Goal: Transaction & Acquisition: Purchase product/service

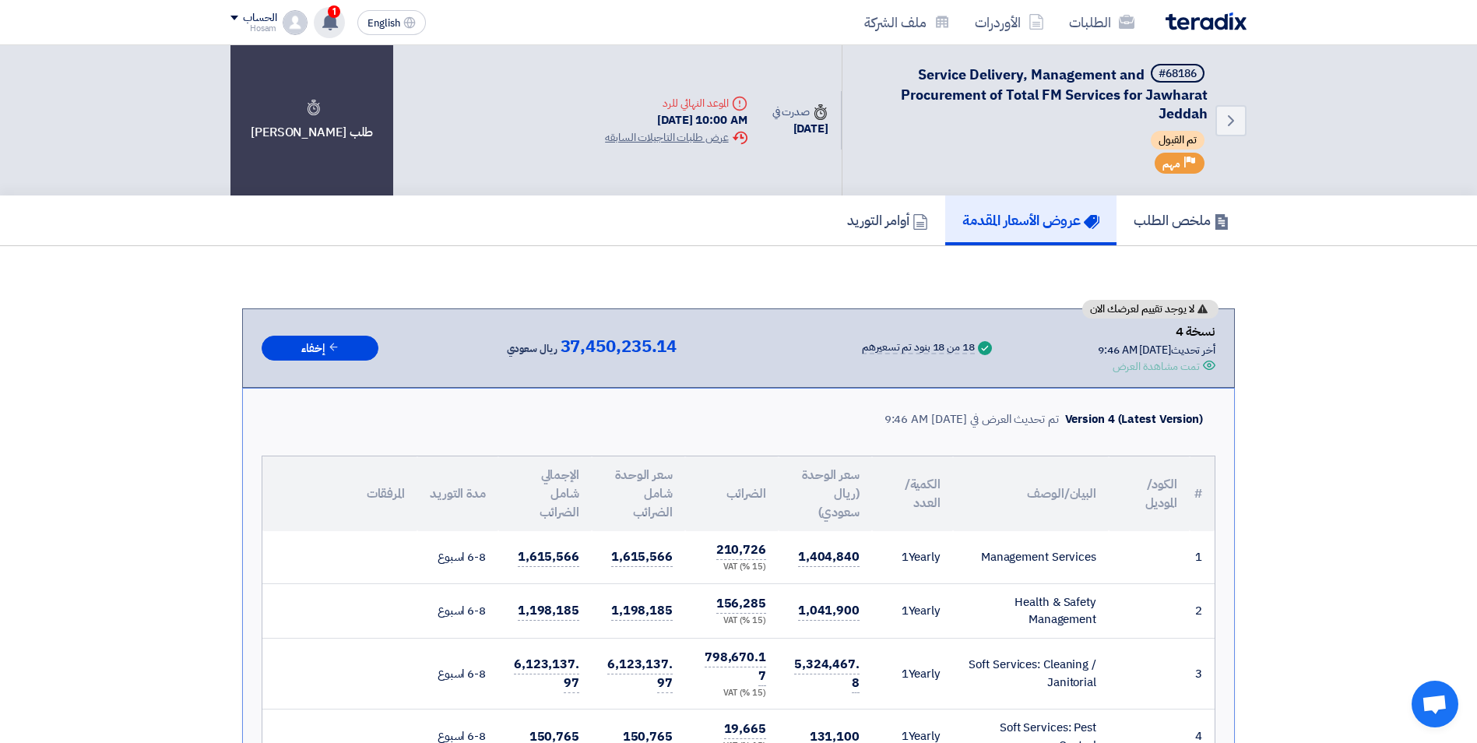
click at [335, 16] on span "1" at bounding box center [334, 11] width 12 height 12
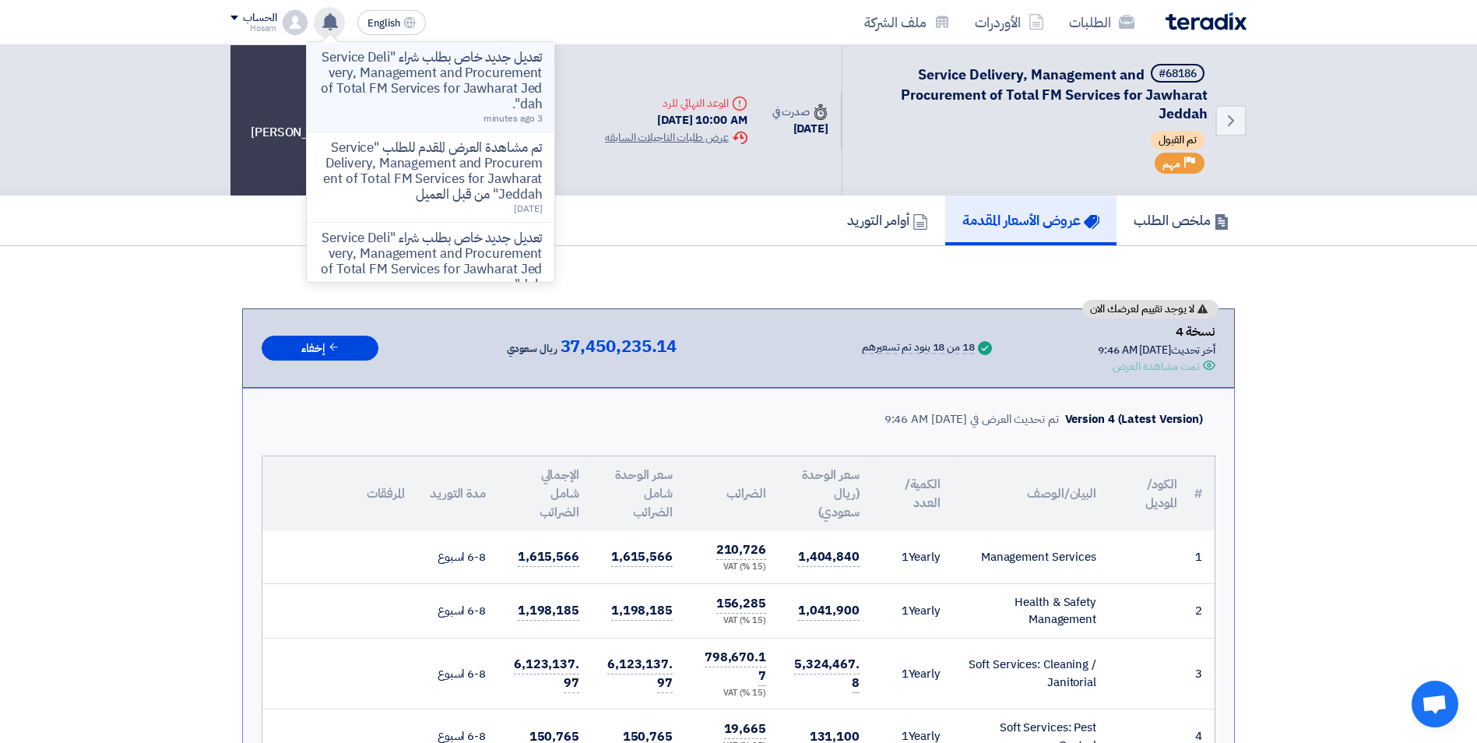
click at [508, 84] on p "تعديل جديد خاص بطلب شراء "Service Delivery, Management and Procurement of Total…" at bounding box center [430, 81] width 223 height 62
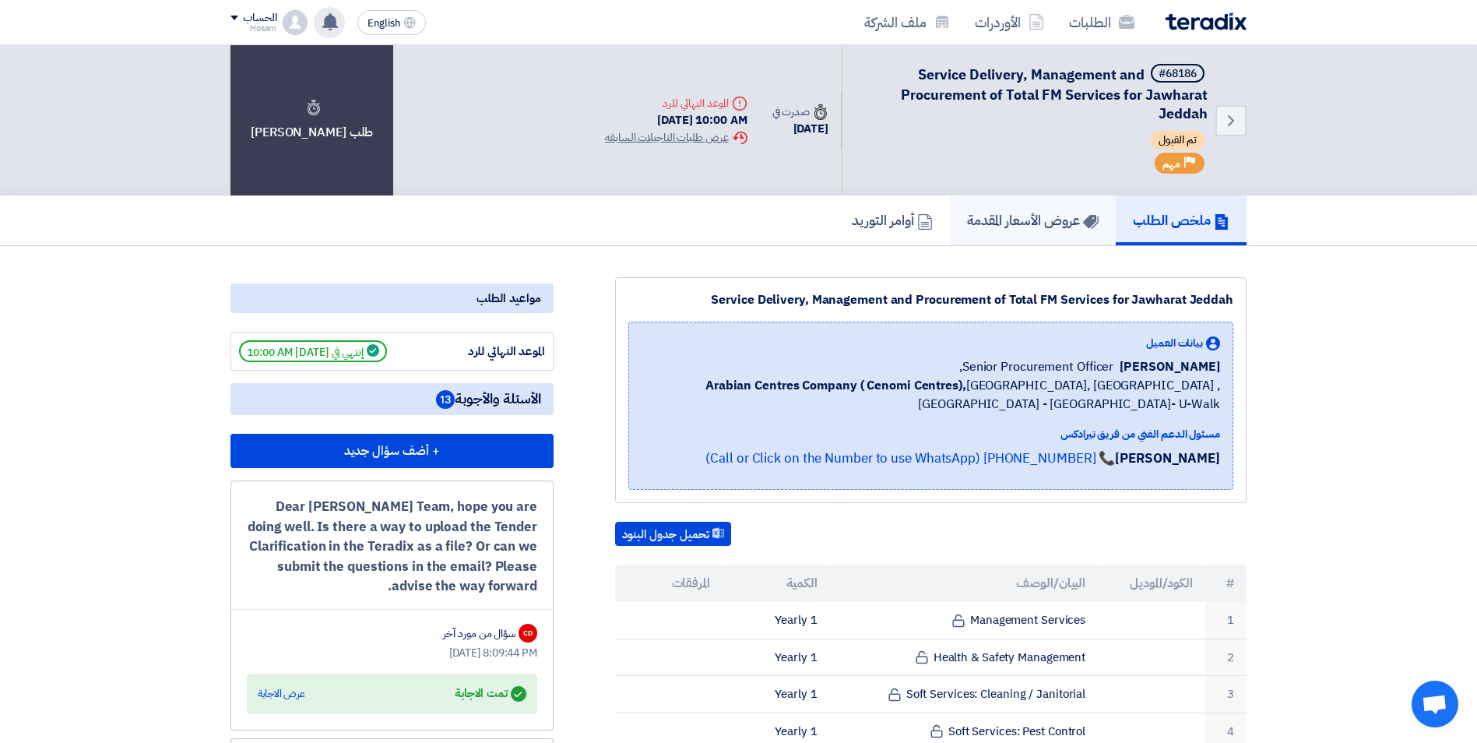
click at [1052, 223] on h5 "عروض الأسعار المقدمة" at bounding box center [1033, 220] width 132 height 18
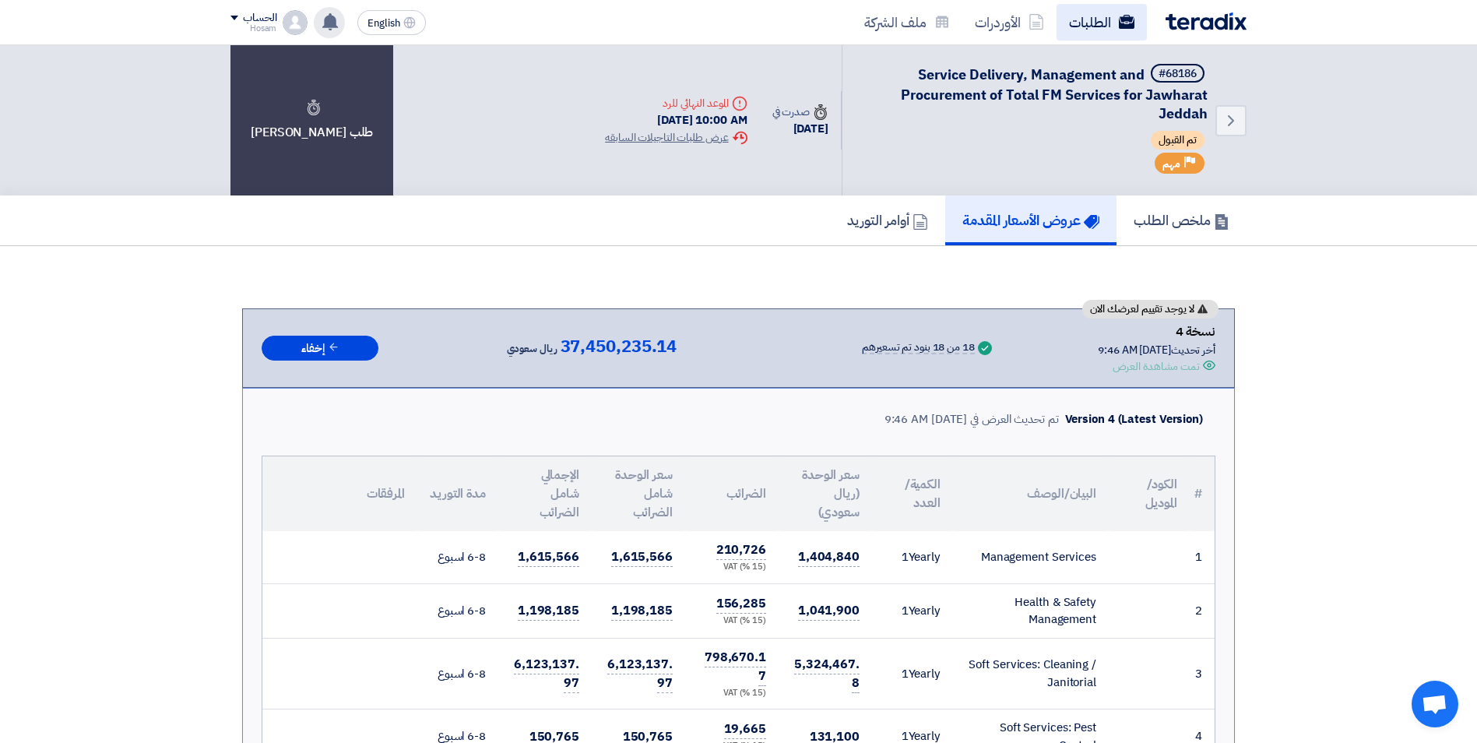
click at [1099, 18] on link "الطلبات" at bounding box center [1101, 22] width 90 height 37
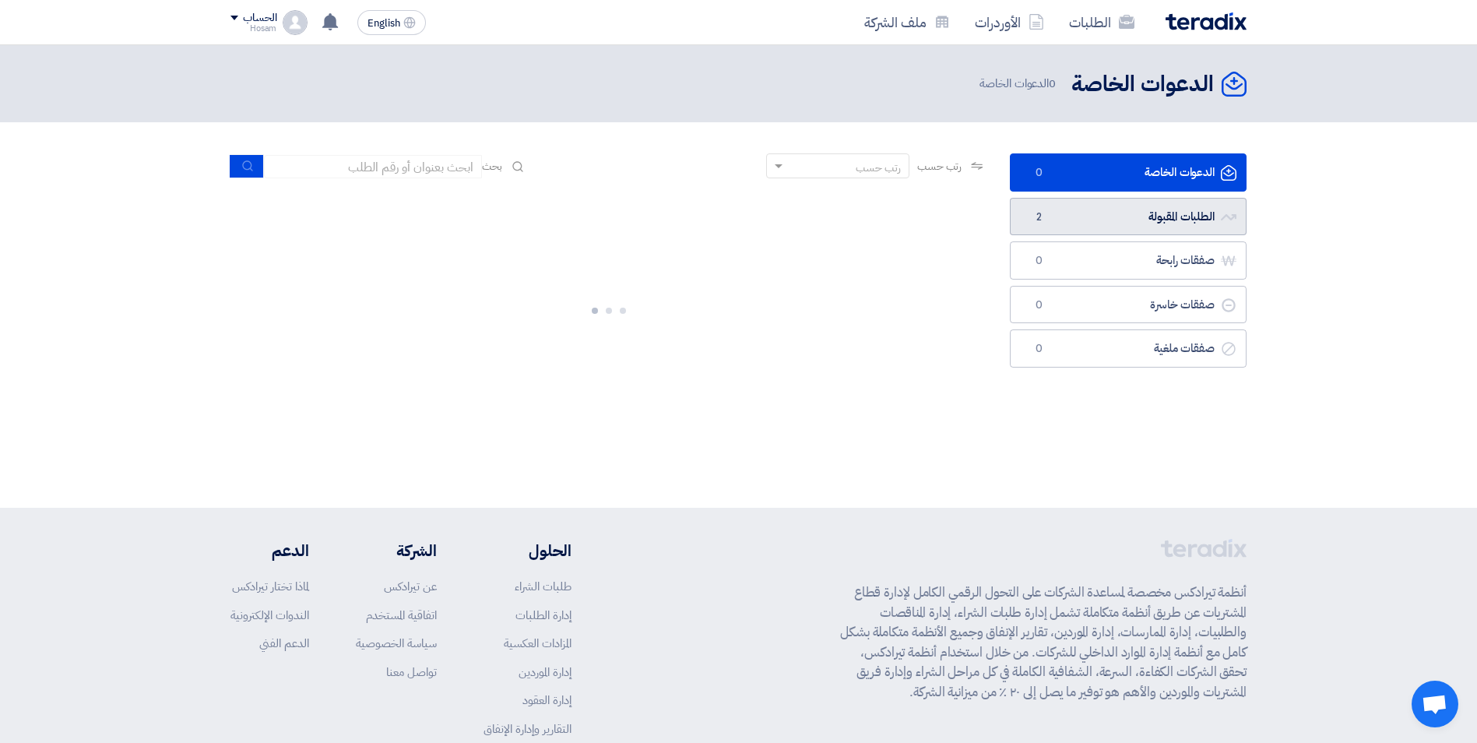
click at [1175, 219] on link "الطلبات المقبولة الطلبات المقبولة 2" at bounding box center [1128, 217] width 237 height 38
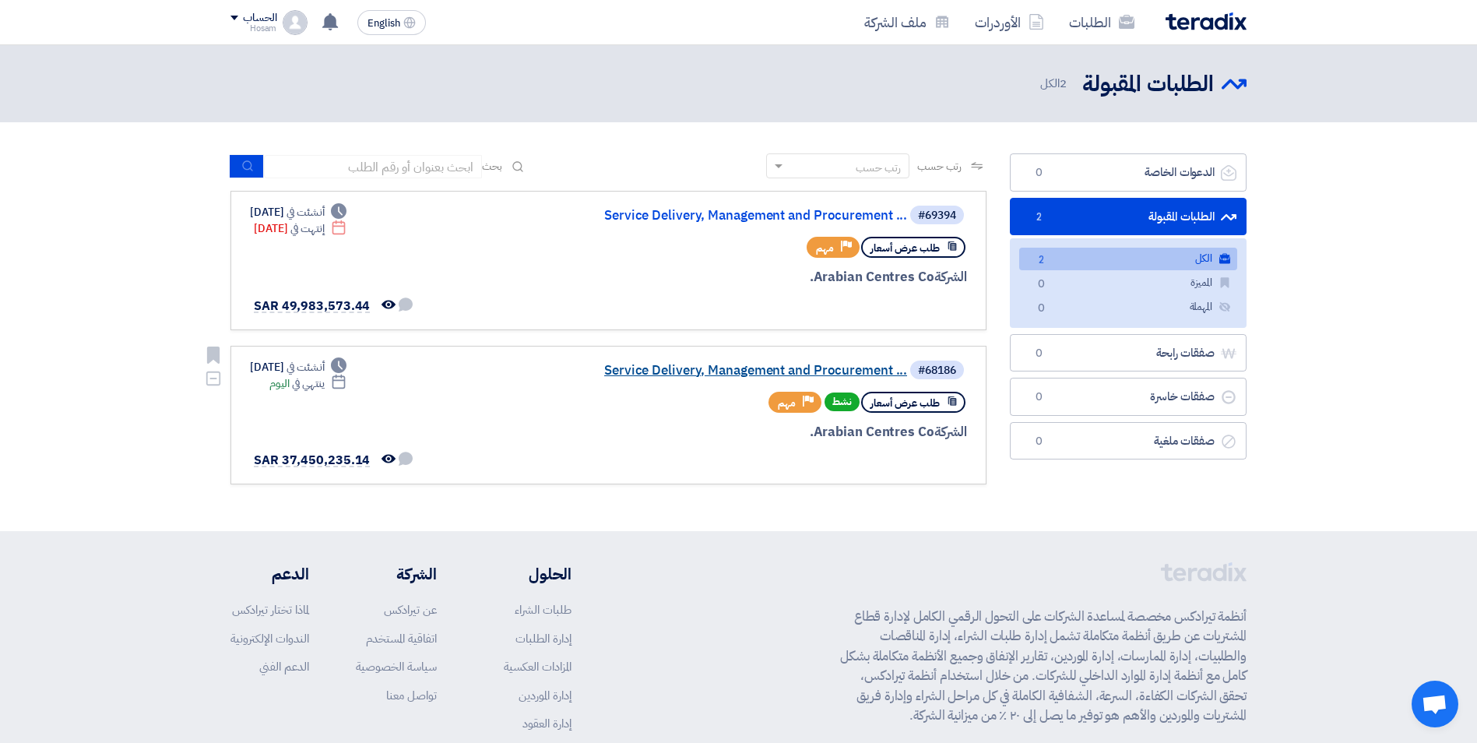
click at [741, 364] on link "Service Delivery, Management and Procurement ..." at bounding box center [750, 371] width 311 height 14
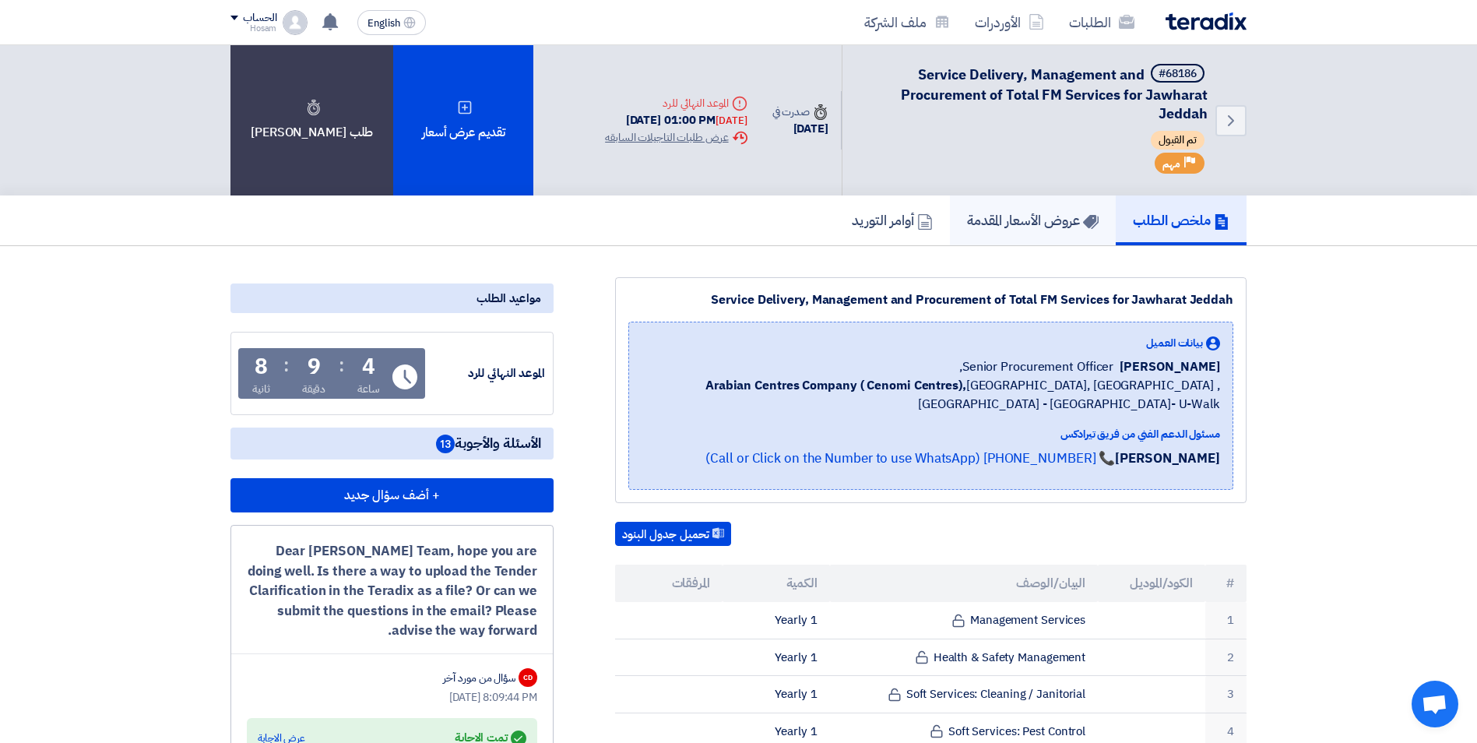
click at [1025, 220] on h5 "عروض الأسعار المقدمة" at bounding box center [1033, 220] width 132 height 18
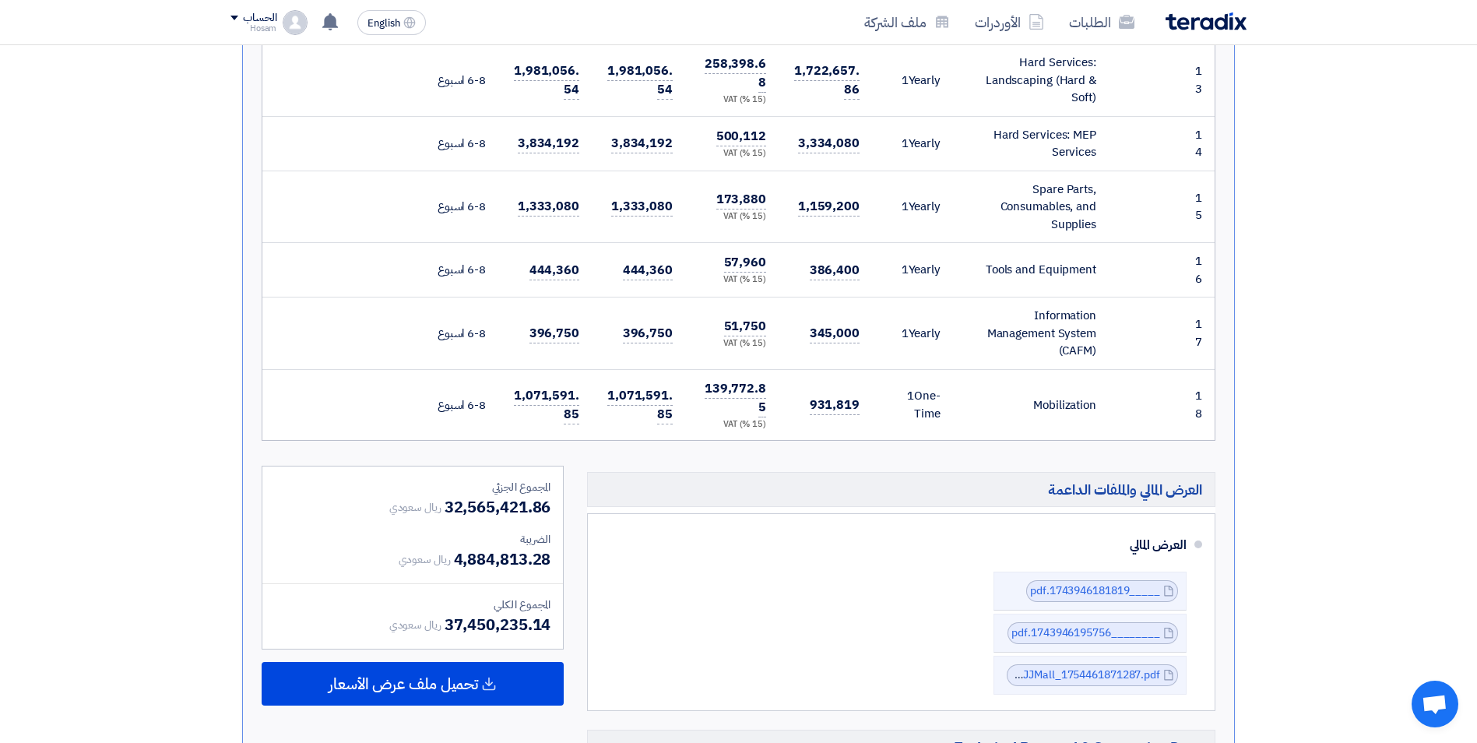
scroll to position [1323, 0]
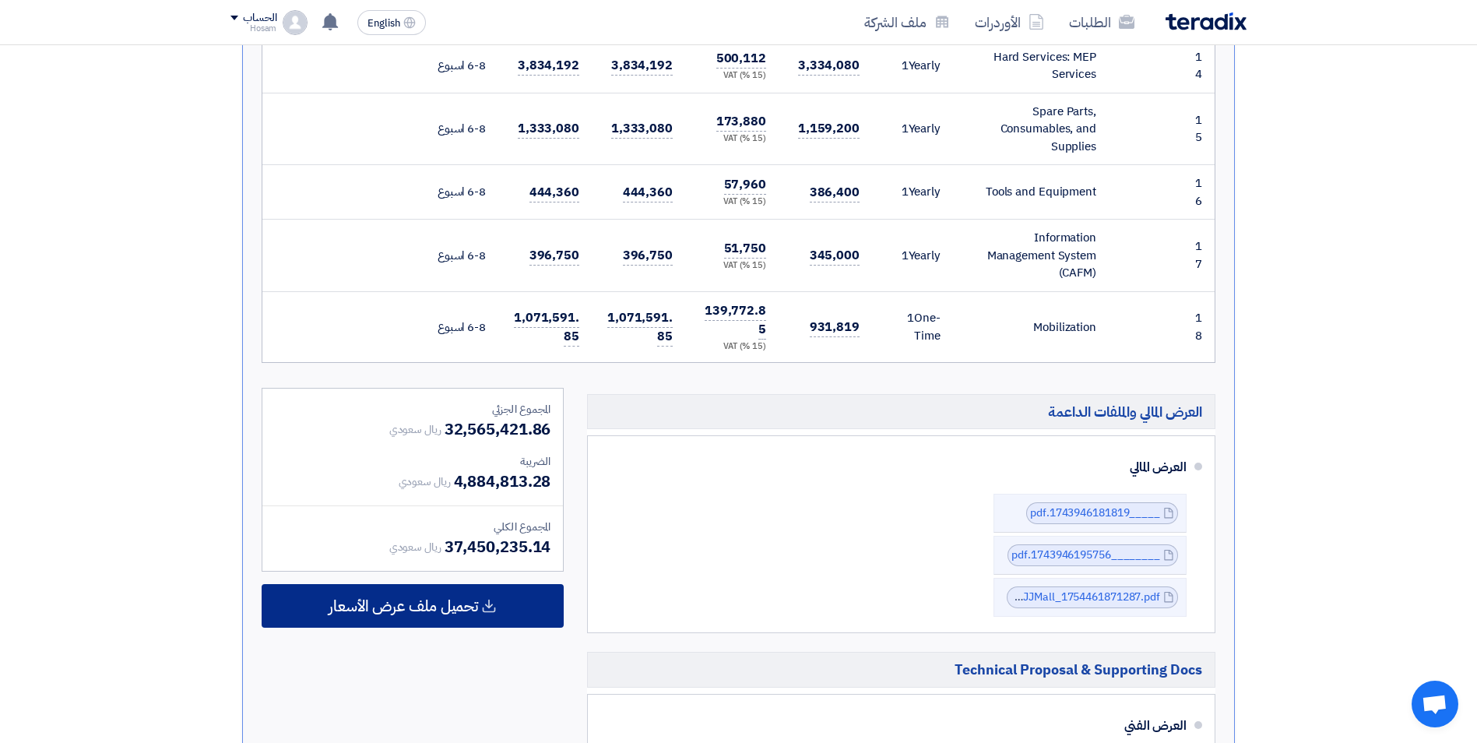
click at [427, 599] on span "تحميل ملف عرض الأسعار" at bounding box center [402, 606] width 149 height 14
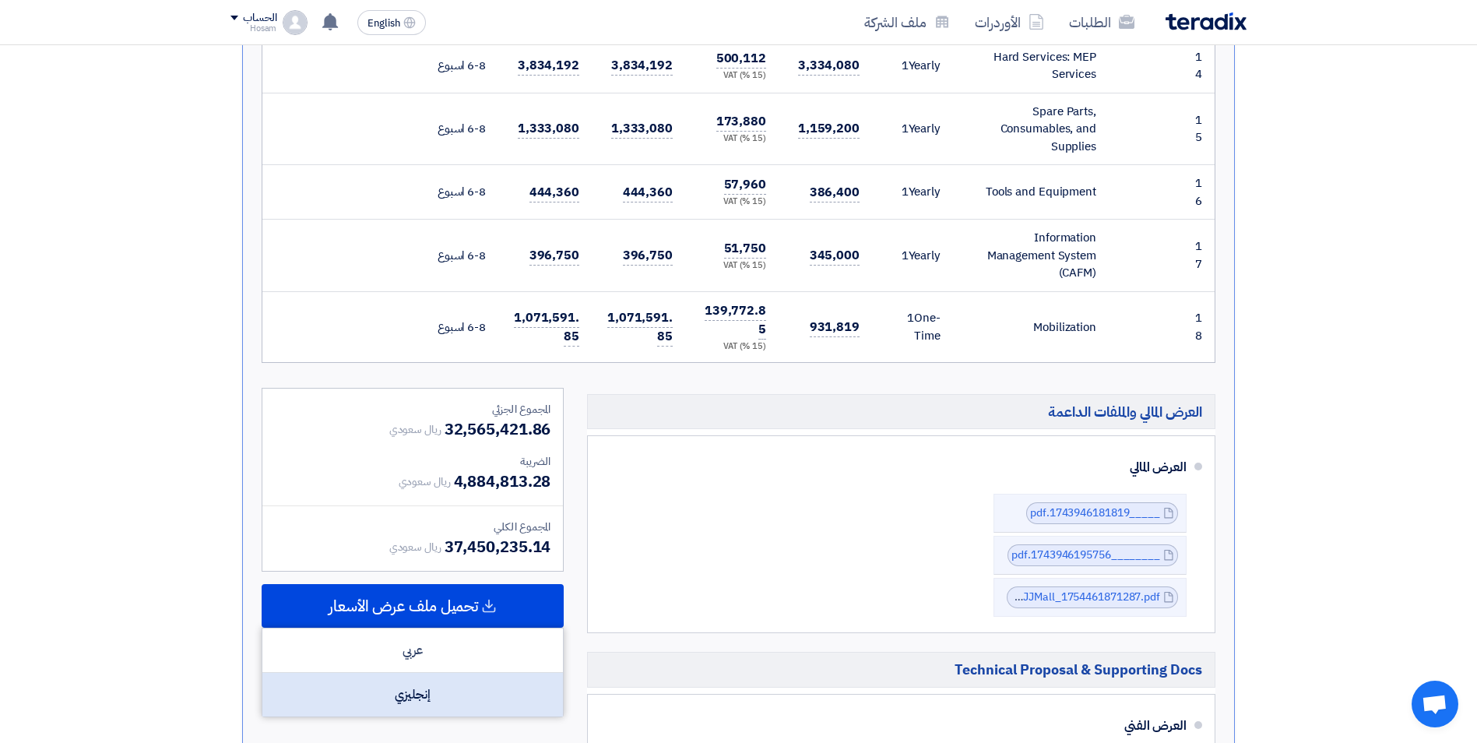
click at [450, 673] on div "إنجليزي" at bounding box center [412, 695] width 300 height 44
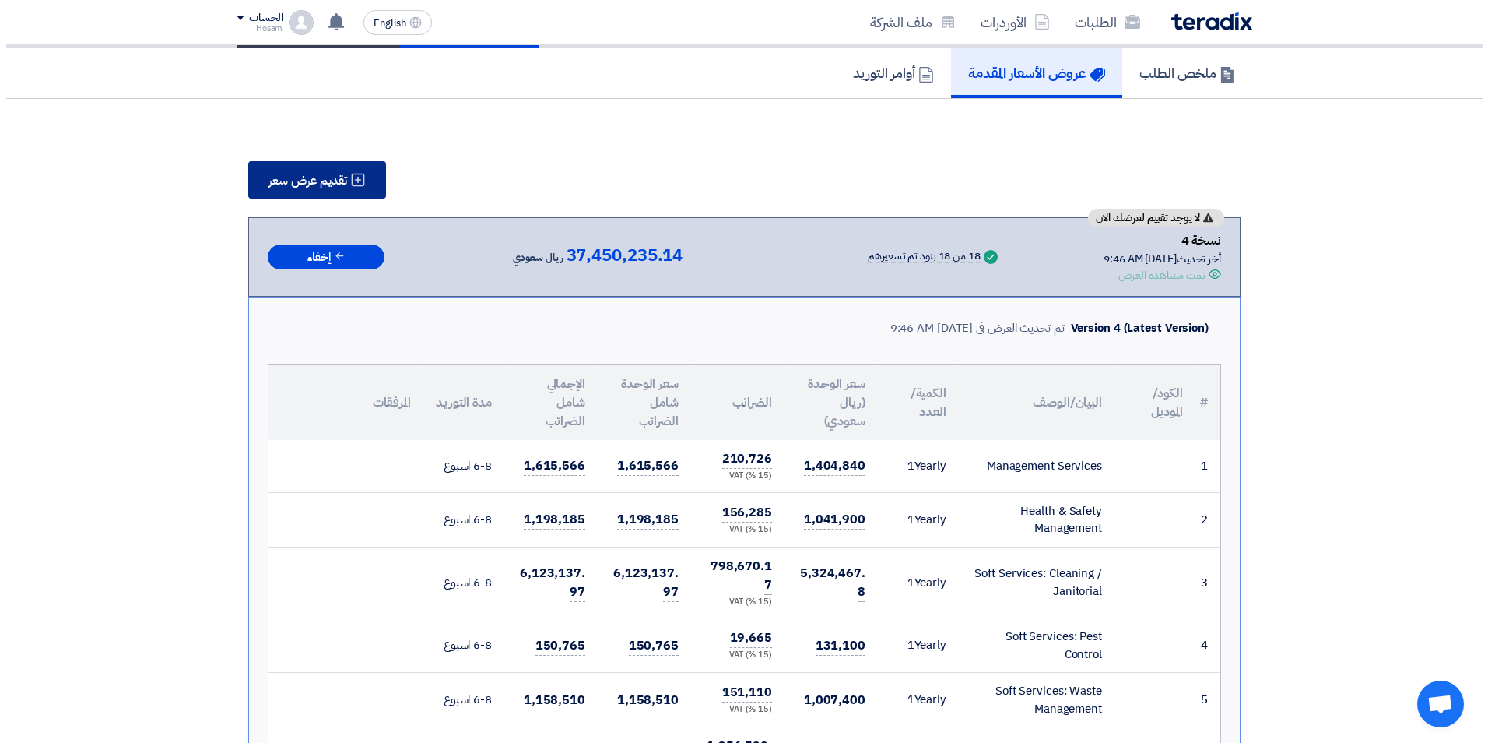
scroll to position [78, 0]
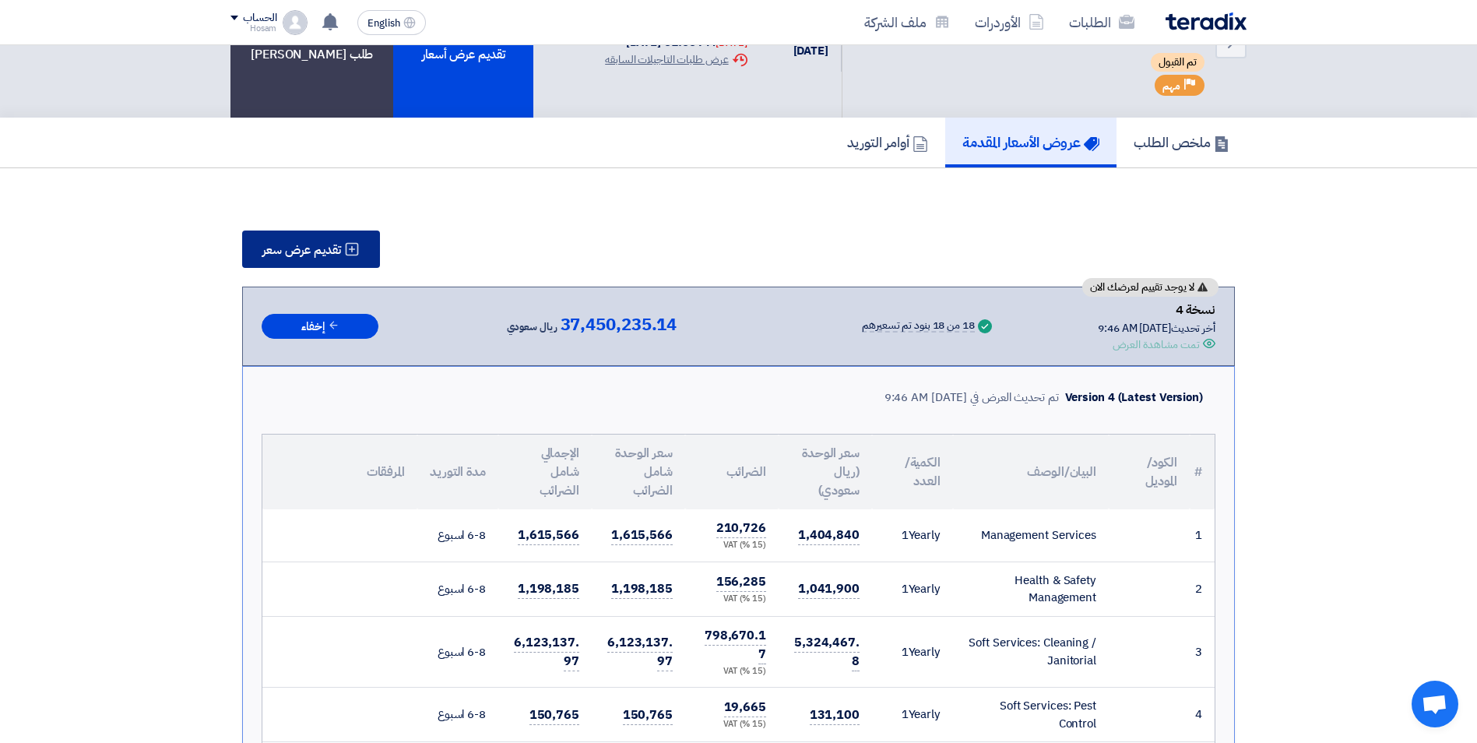
click at [311, 238] on button "تقديم عرض سعر" at bounding box center [311, 248] width 138 height 37
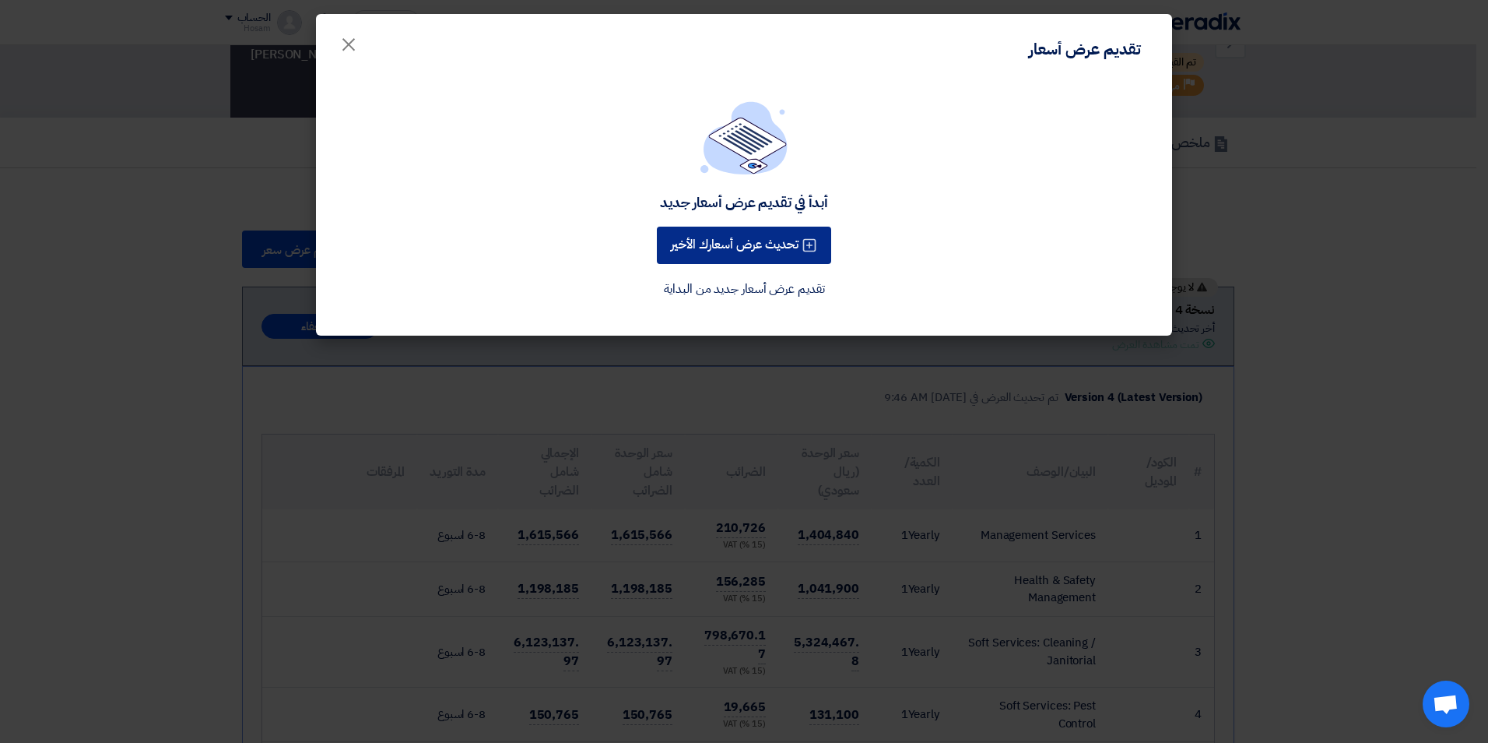
click at [735, 247] on button "تحديث عرض أسعارك الأخير" at bounding box center [744, 245] width 174 height 37
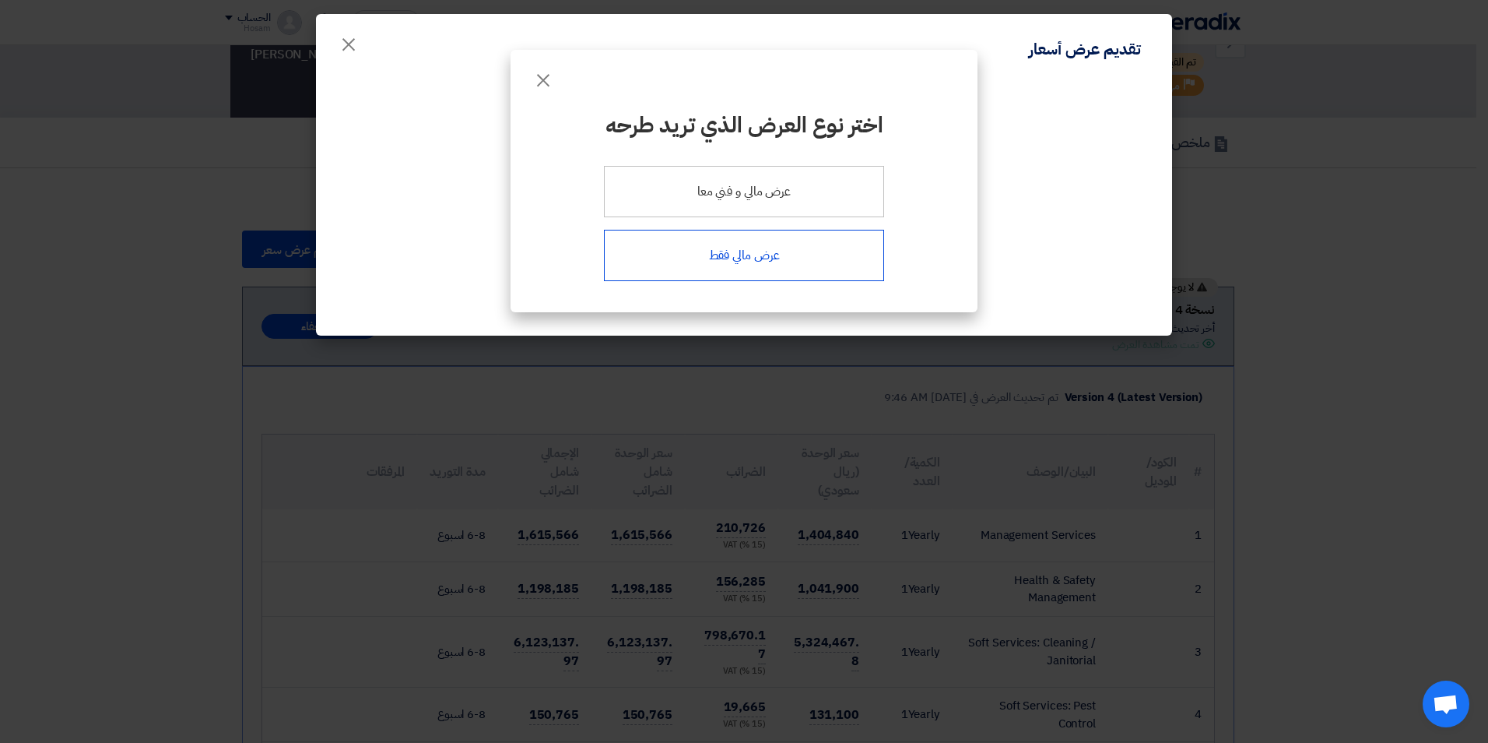
click at [744, 260] on div "عرض مالي فقط" at bounding box center [744, 255] width 280 height 51
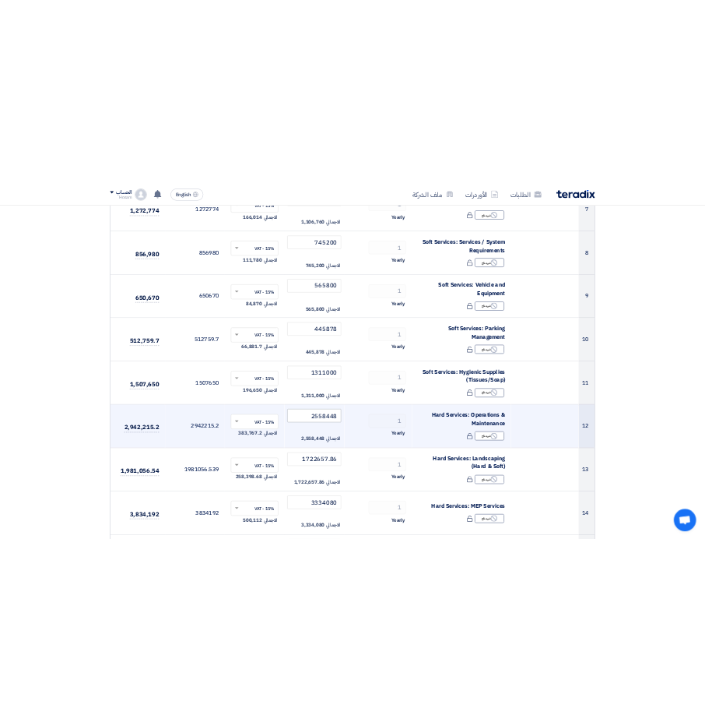
scroll to position [856, 0]
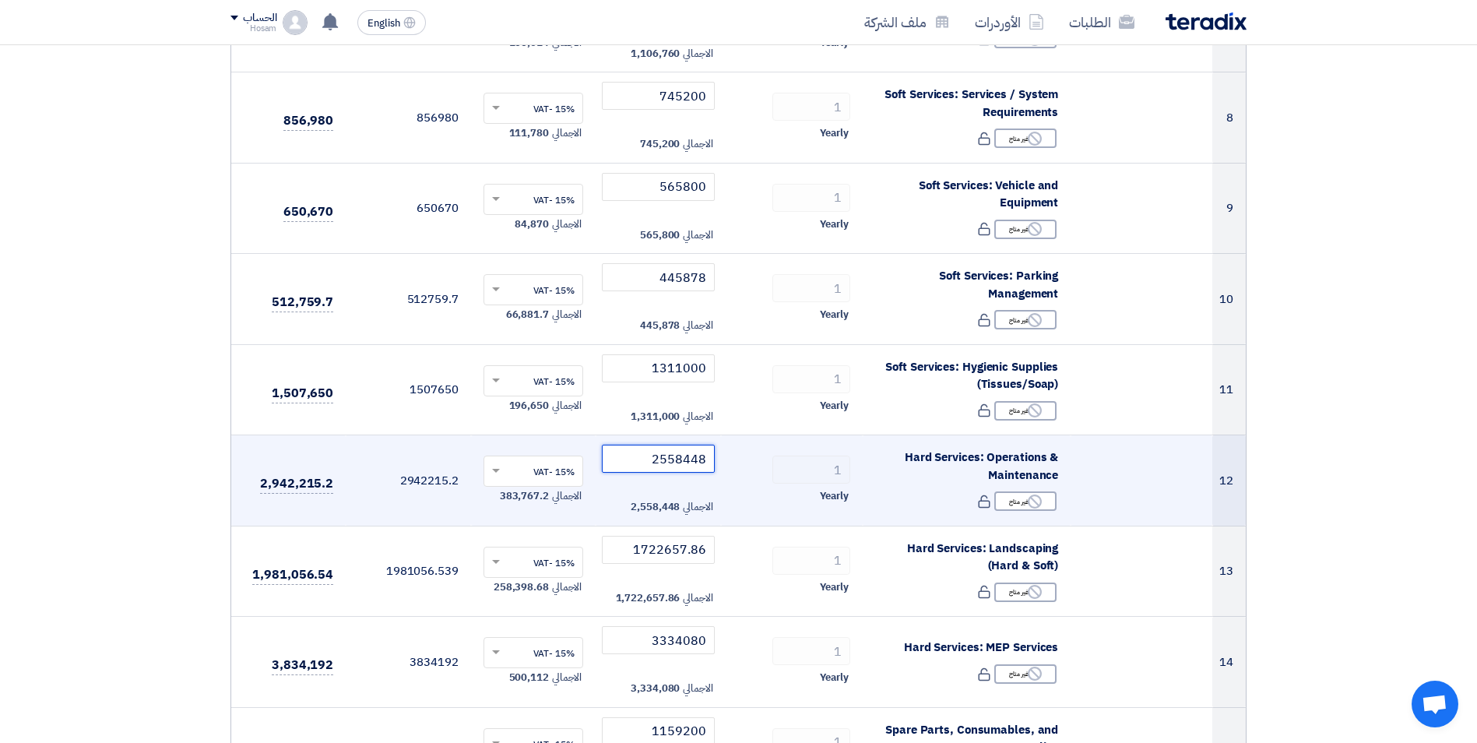
click at [669, 458] on input "2558448" at bounding box center [658, 458] width 113 height 28
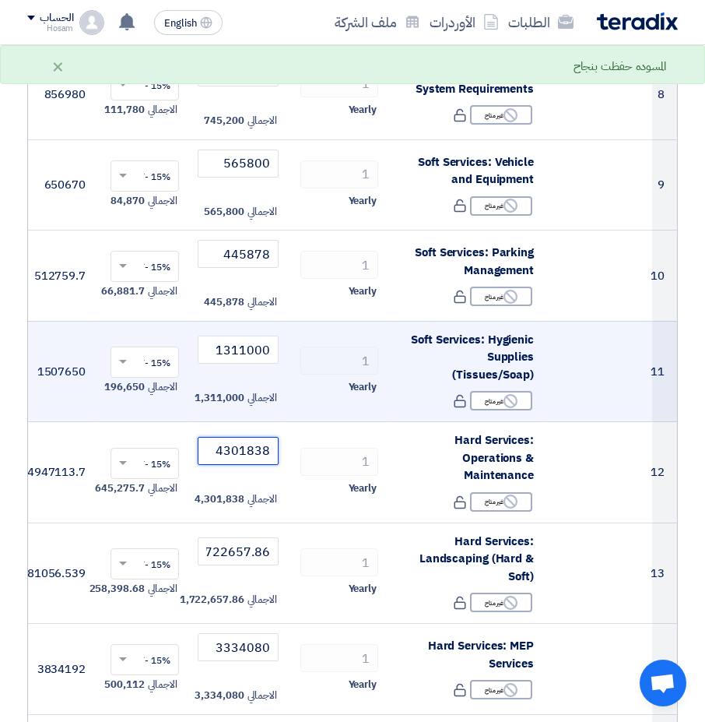
scroll to position [934, 0]
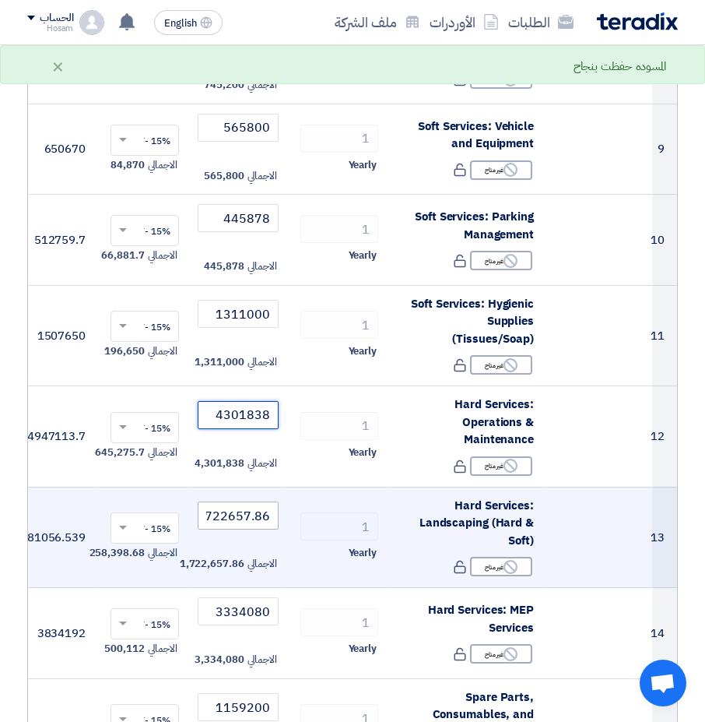
type input "4301838"
click at [234, 504] on input "1722657.86" at bounding box center [238, 515] width 81 height 28
click at [237, 514] on input "1722657.86" at bounding box center [238, 515] width 81 height 28
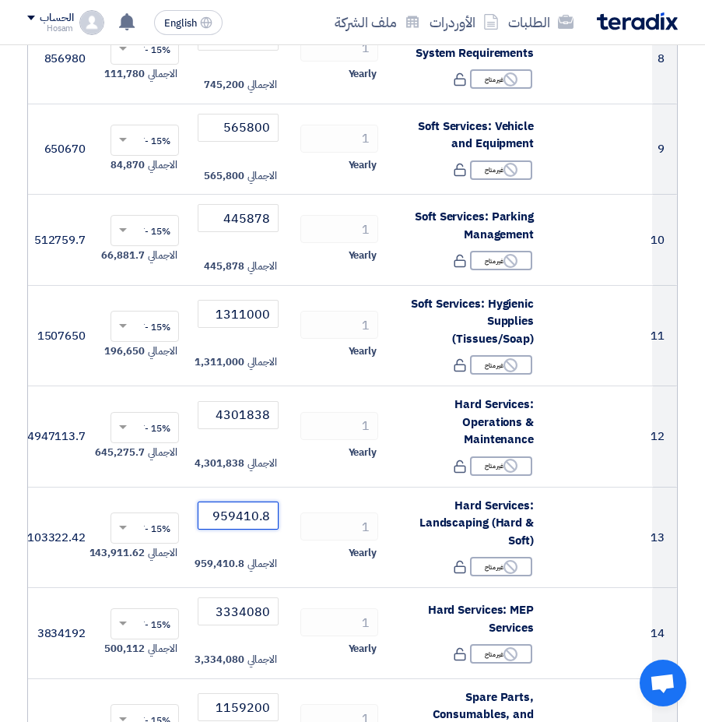
type input "959410.8"
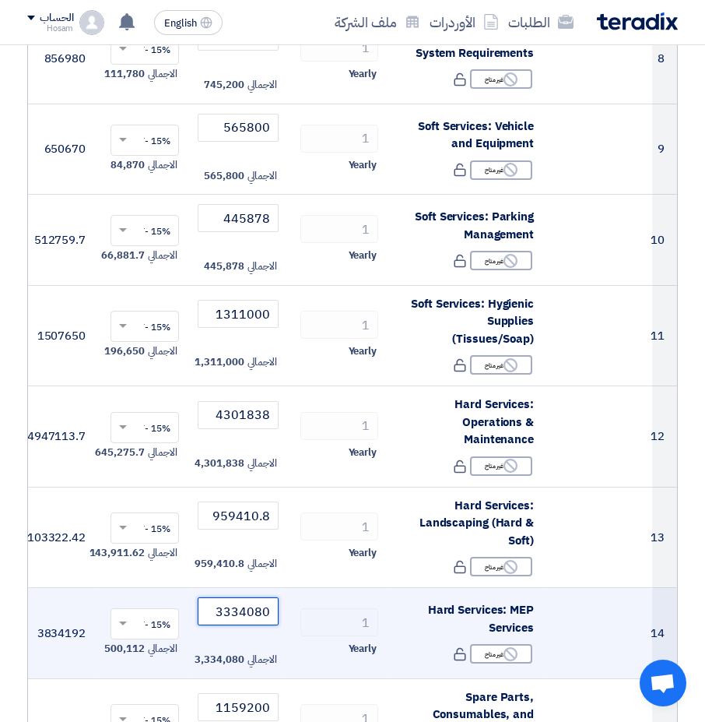
click at [248, 603] on input "3334080" at bounding box center [238, 611] width 81 height 28
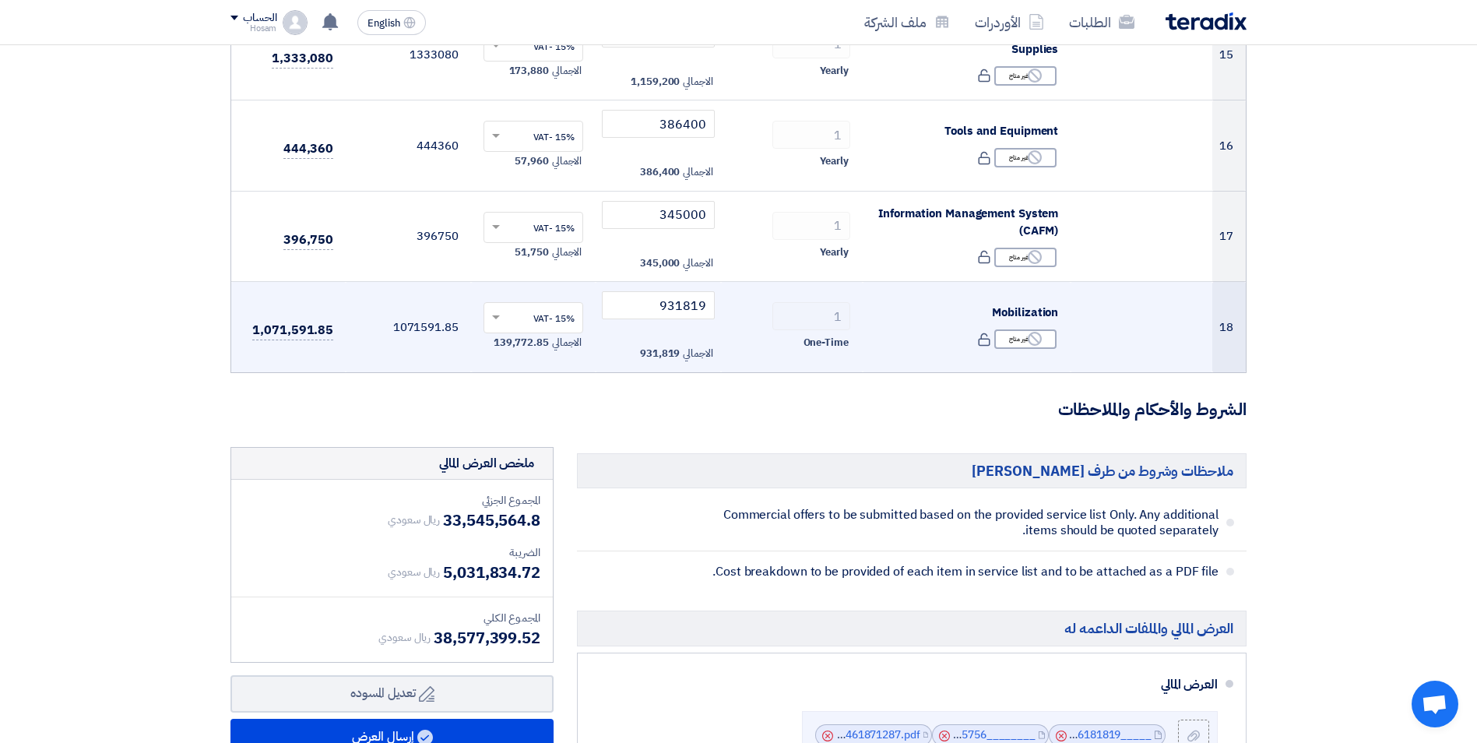
scroll to position [1635, 0]
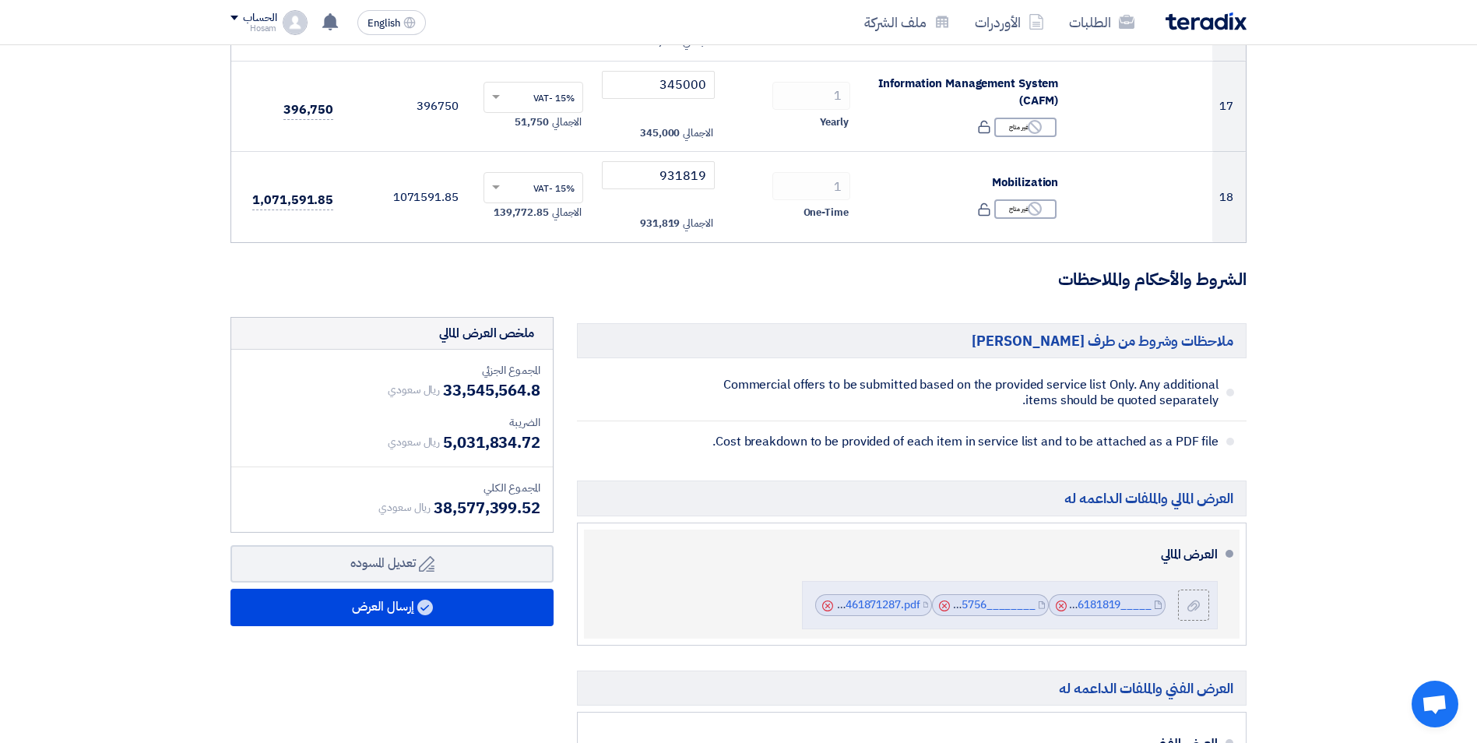
scroll to position [1868, 0]
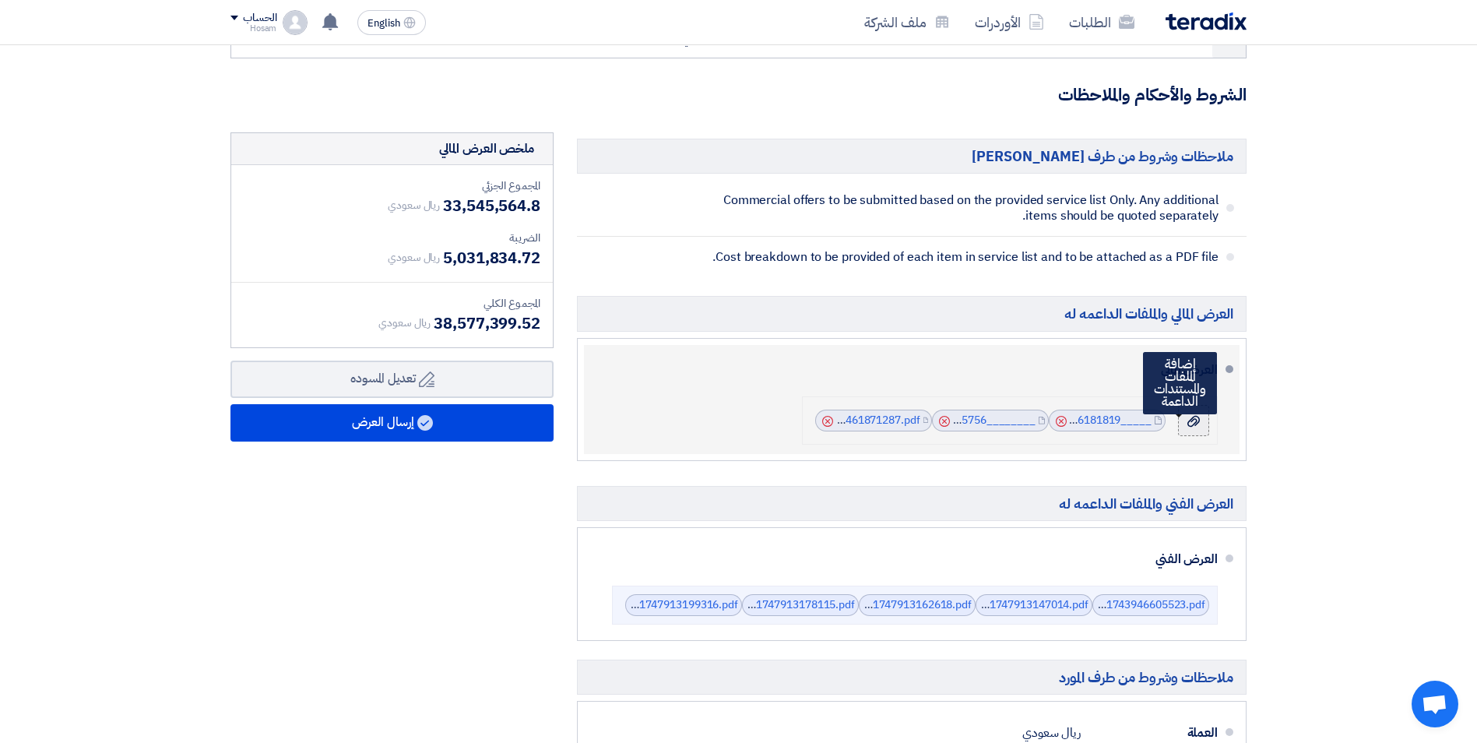
click at [1199, 423] on icon at bounding box center [1193, 421] width 12 height 12
click at [0, 0] on input "file" at bounding box center [0, 0] width 0 height 0
click at [867, 420] on link "BAFO_for_JJMall_1754461871287.pdf" at bounding box center [826, 420] width 188 height 16
click at [824, 420] on icon "Cancel" at bounding box center [827, 421] width 11 height 11
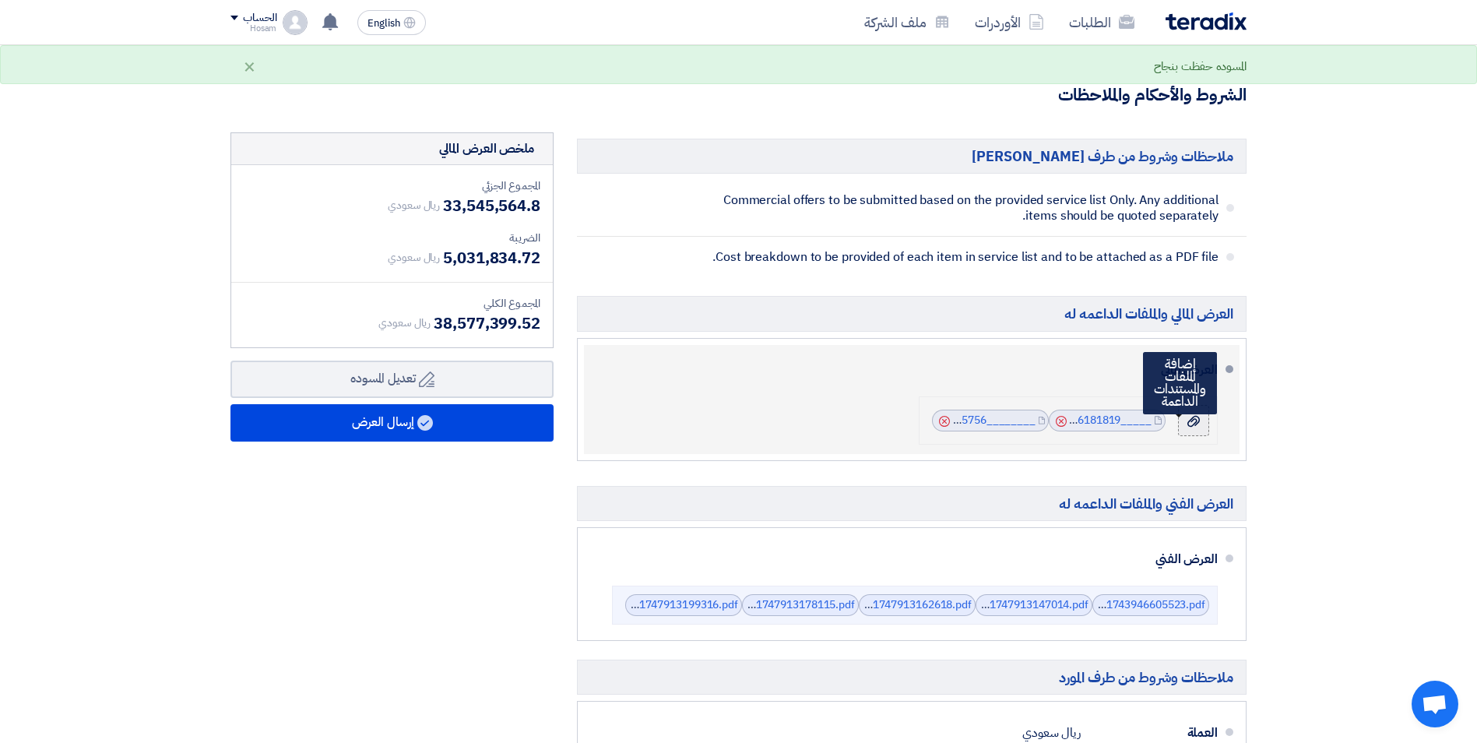
click at [1193, 427] on div at bounding box center [1193, 421] width 19 height 16
click at [0, 0] on input "file" at bounding box center [0, 0] width 0 height 0
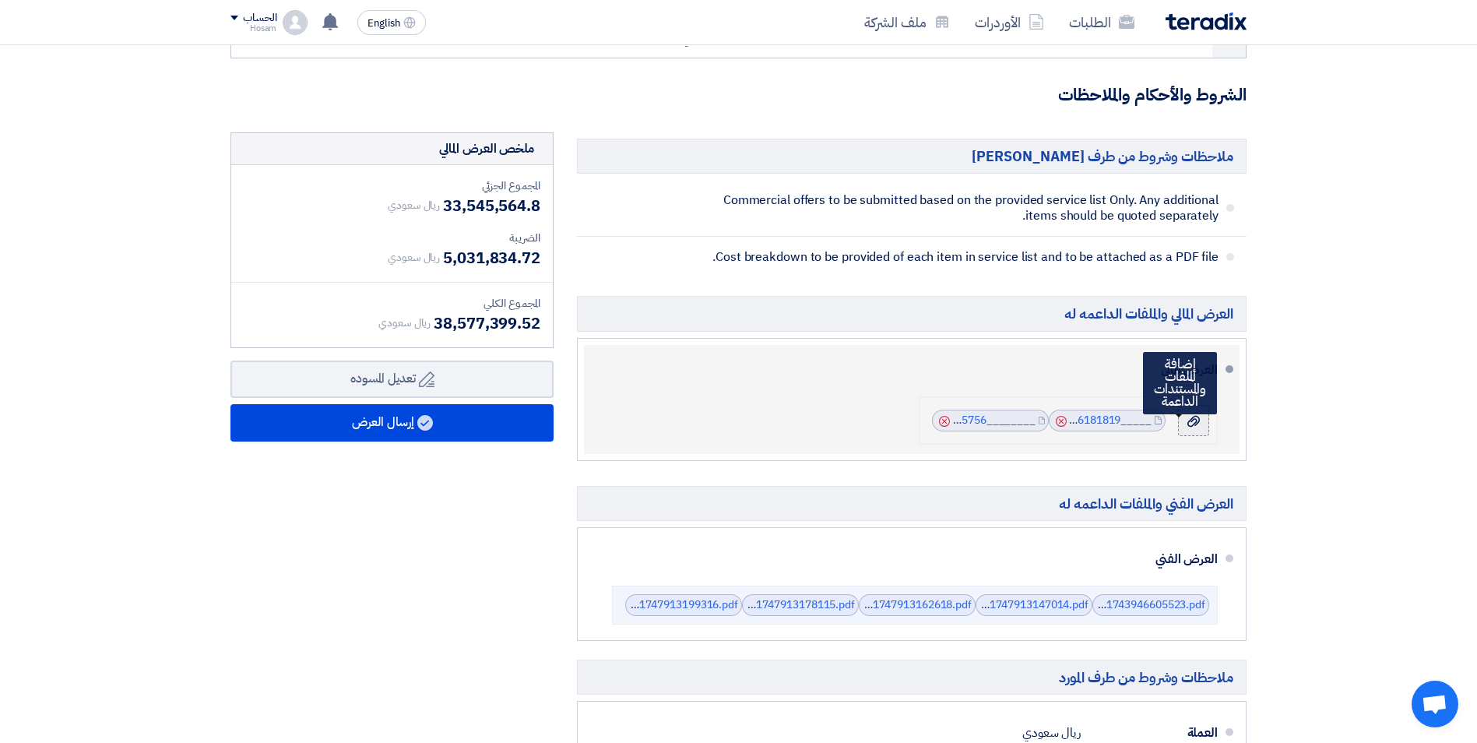
click at [1196, 423] on use at bounding box center [1193, 420] width 12 height 11
click at [0, 0] on input "file" at bounding box center [0, 0] width 0 height 0
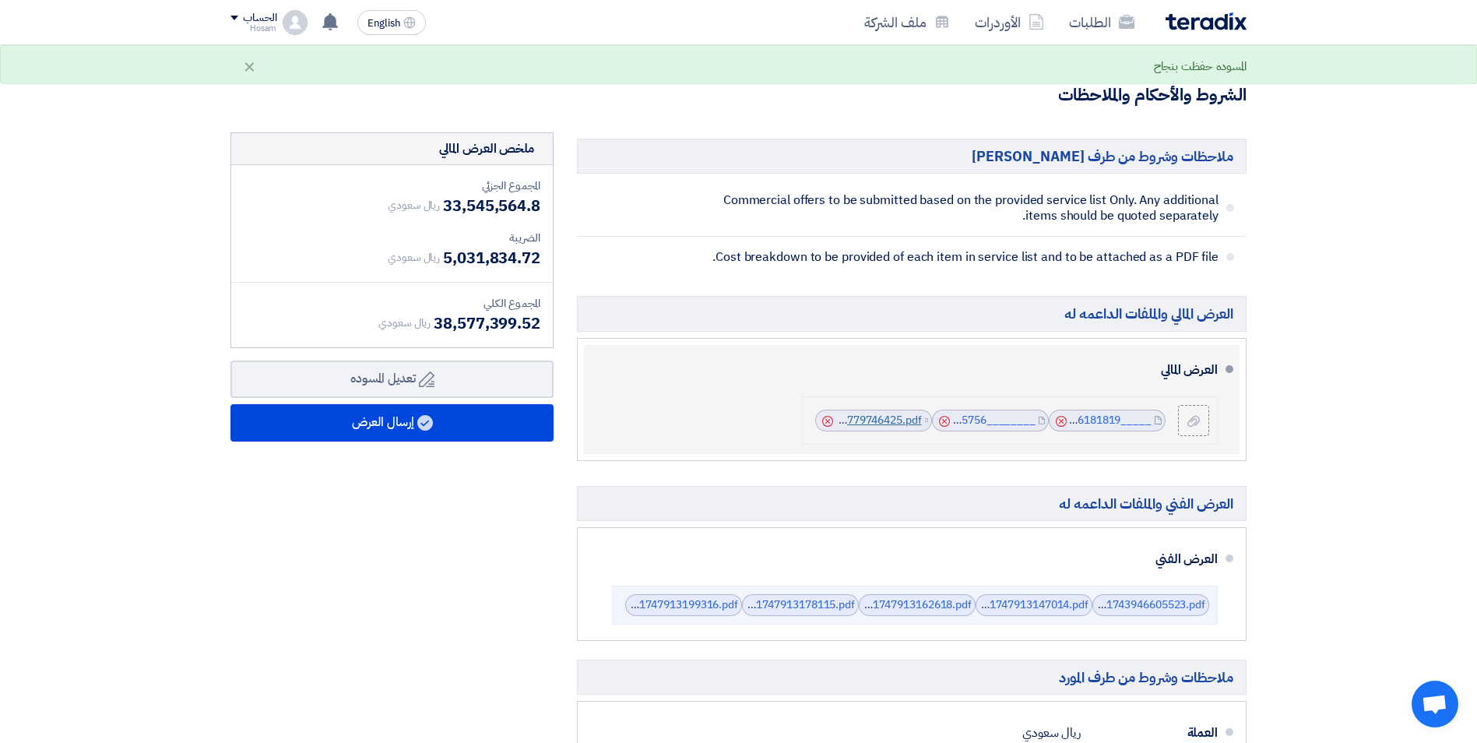
click at [870, 422] on link "Updated_JJMall_Commercial_offer_1758779746425.pdf" at bounding box center [782, 420] width 277 height 16
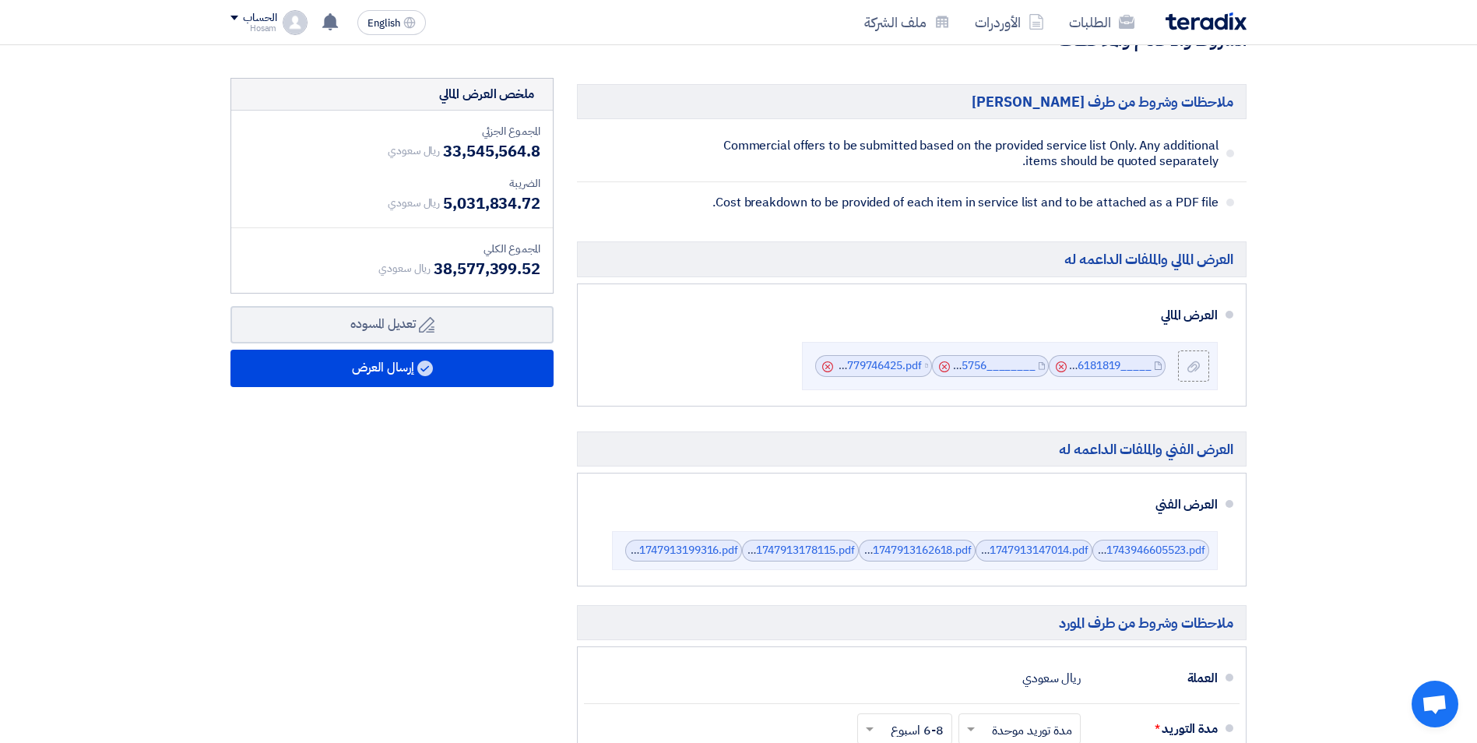
scroll to position [1946, 0]
